Goal: Task Accomplishment & Management: Complete application form

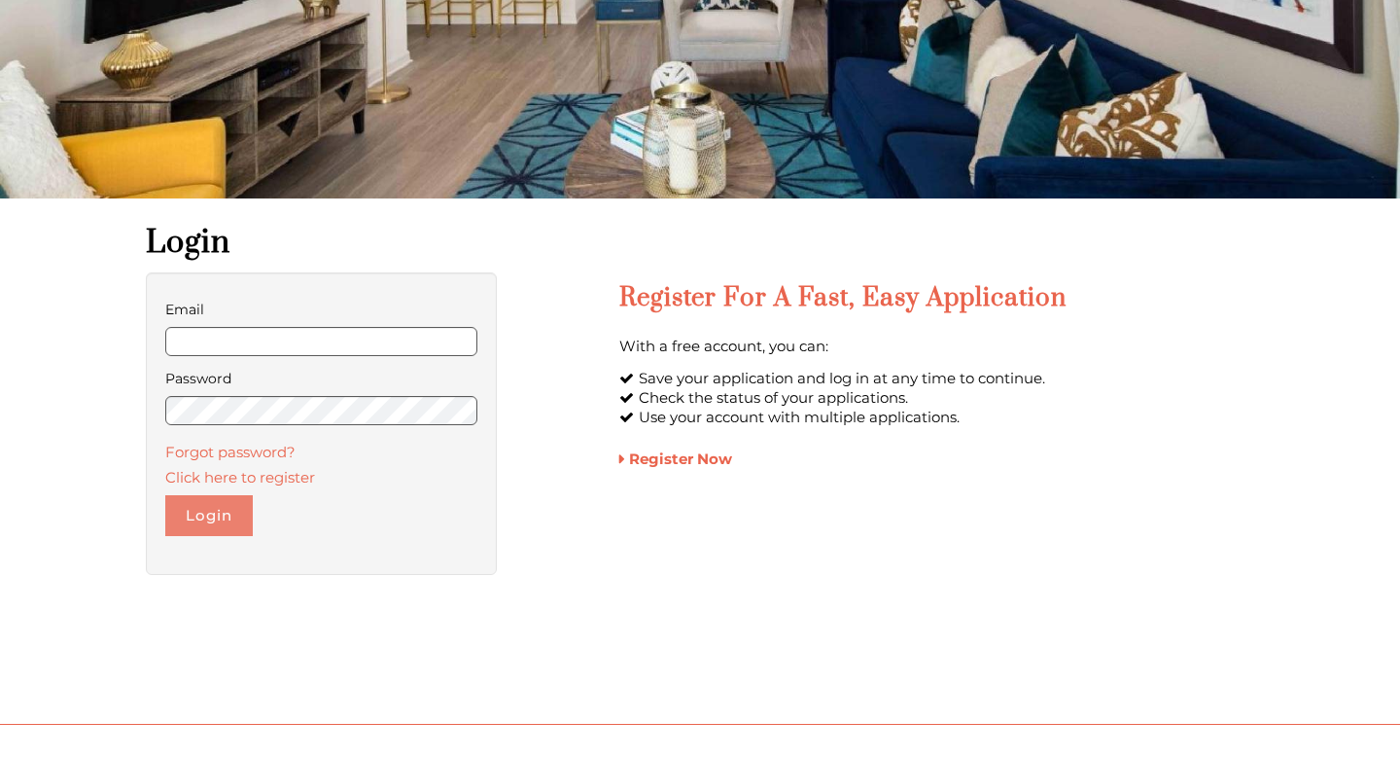
scroll to position [282, 0]
type input "**********"
click at [229, 511] on button "Login" at bounding box center [209, 515] width 88 height 41
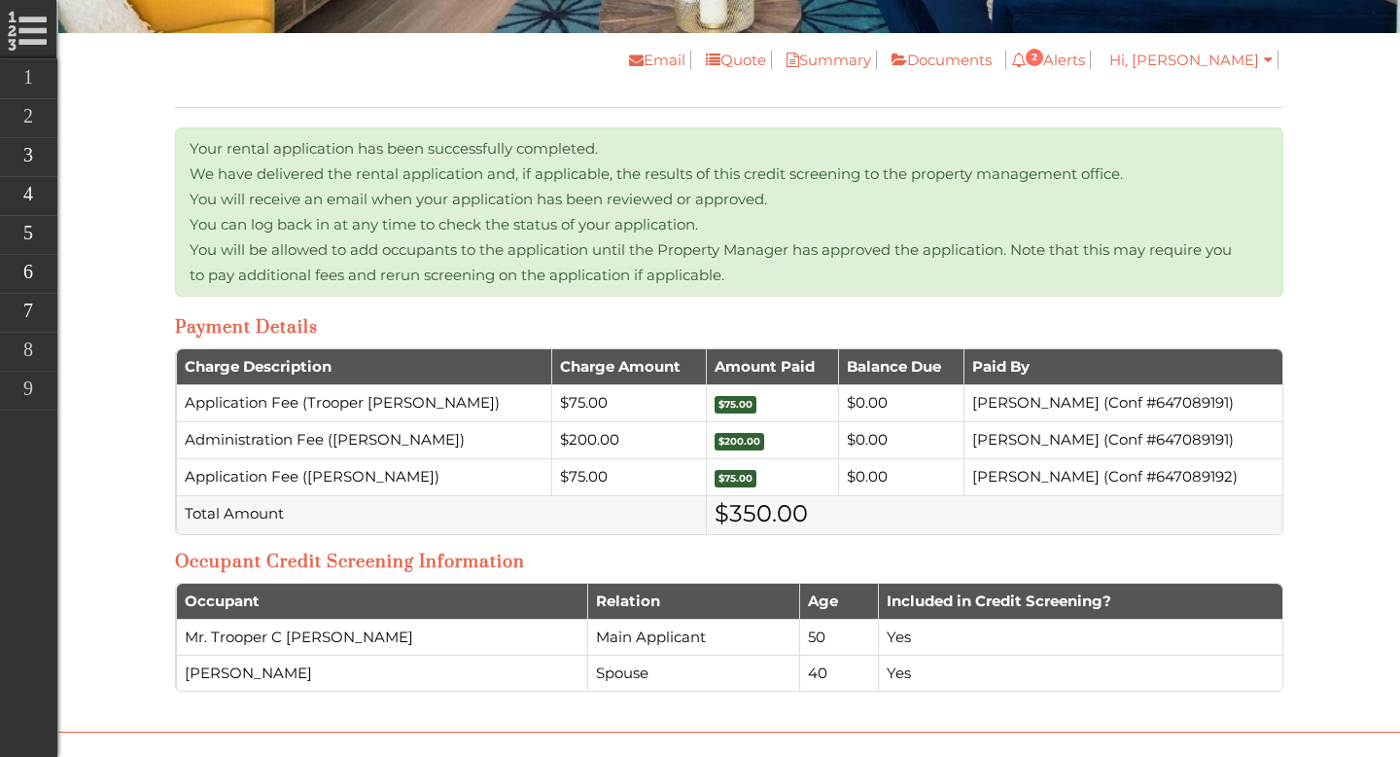
scroll to position [419, 0]
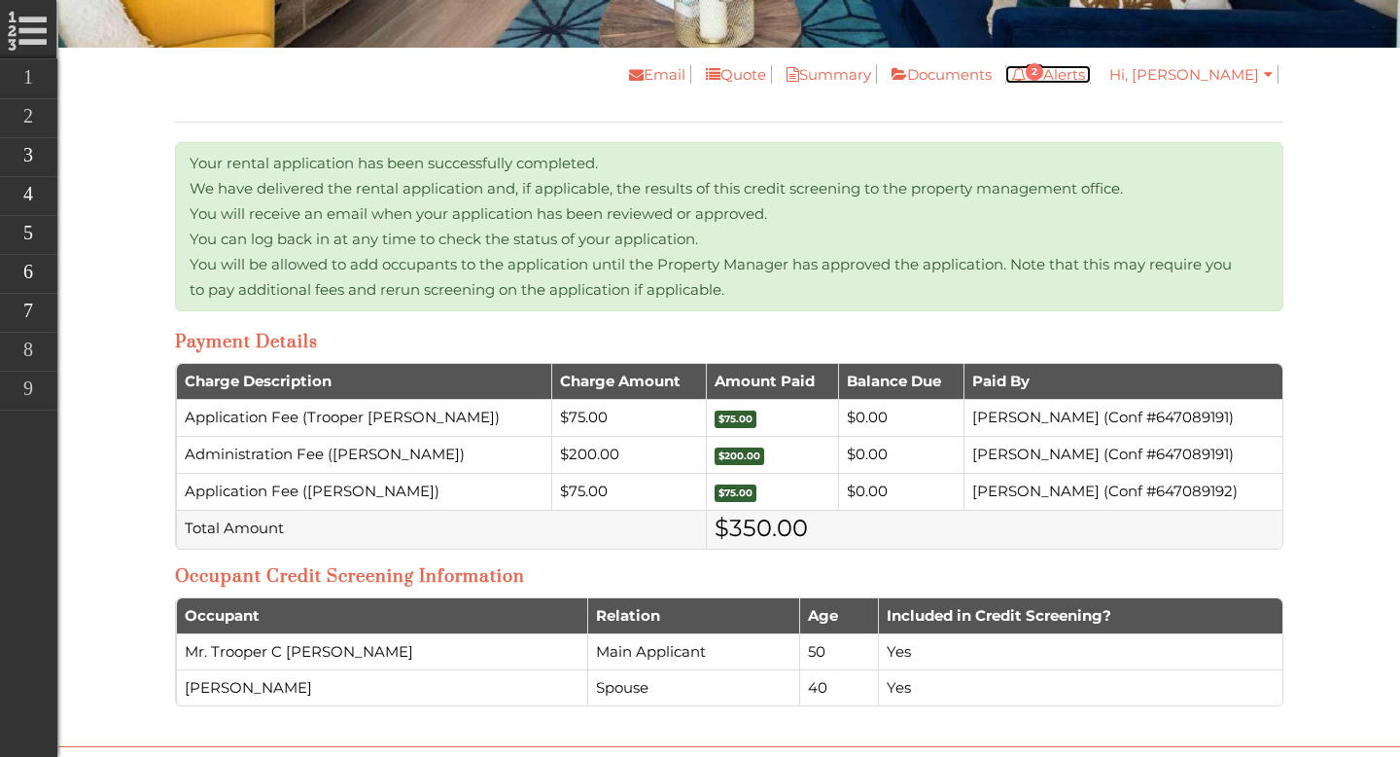
click at [1043, 77] on span "2" at bounding box center [1035, 72] width 18 height 18
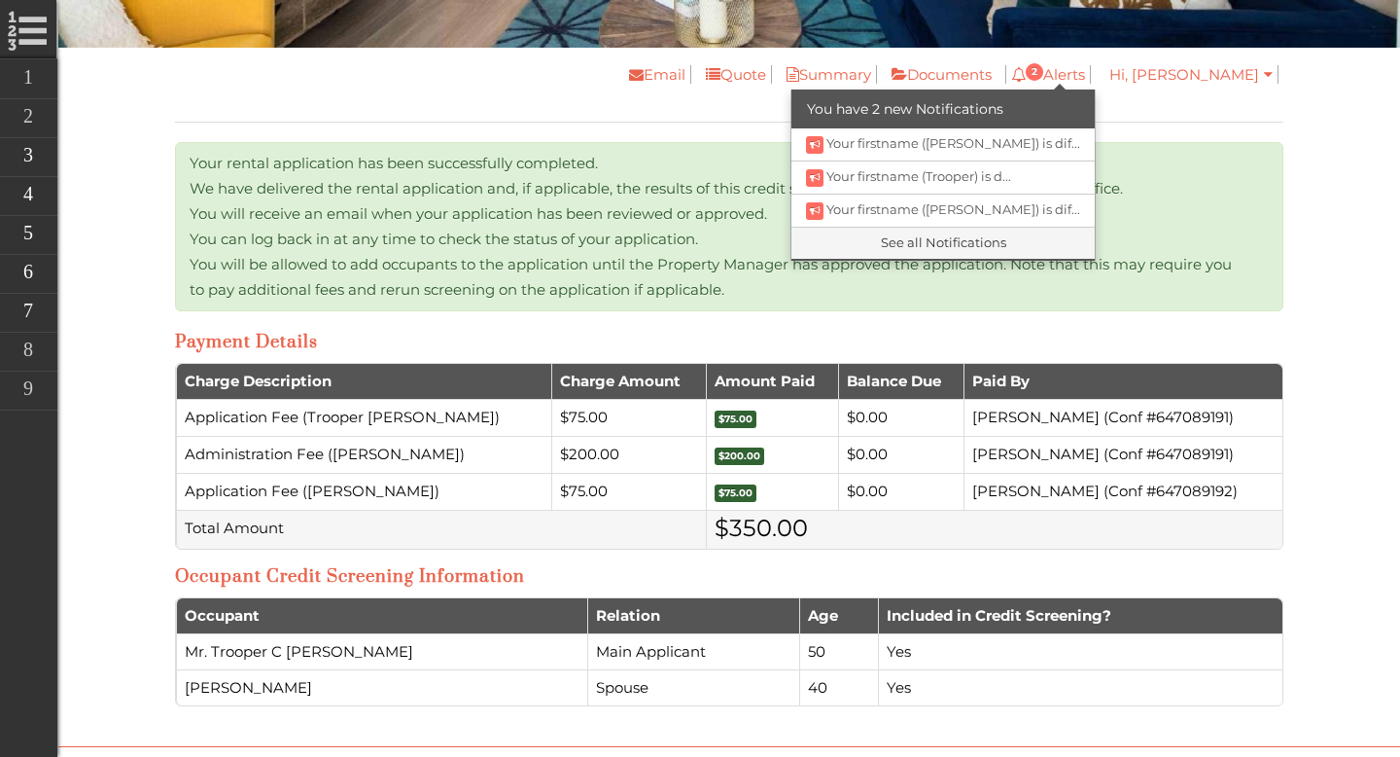
click at [1288, 136] on div "Online Leasing Workflow Floorplan Rental Options Applicant Info Additional Appl…" at bounding box center [729, 397] width 1138 height 698
